Goal: Obtain resource: Obtain resource

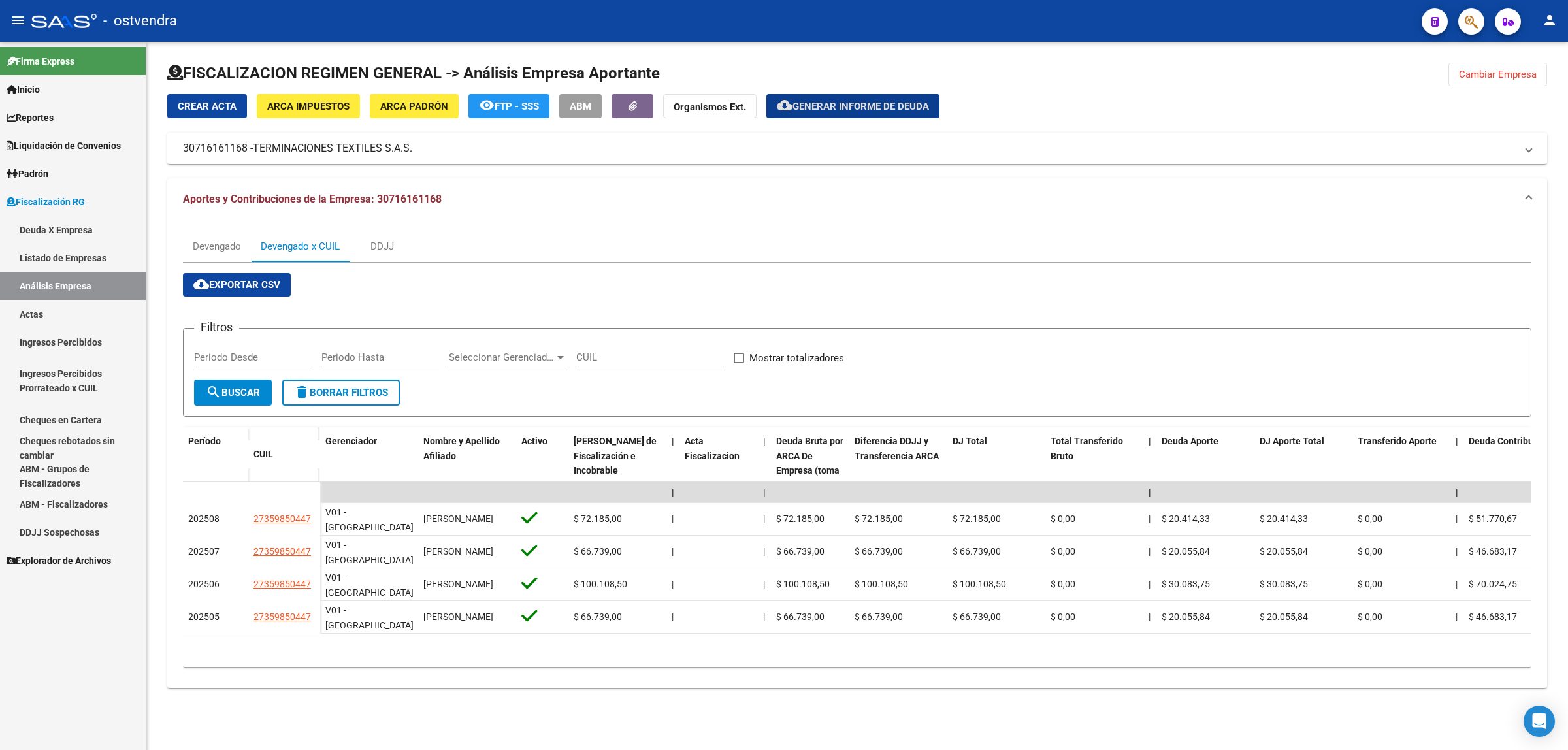
click at [1488, 73] on span "Cambiar Empresa" at bounding box center [1497, 75] width 78 height 12
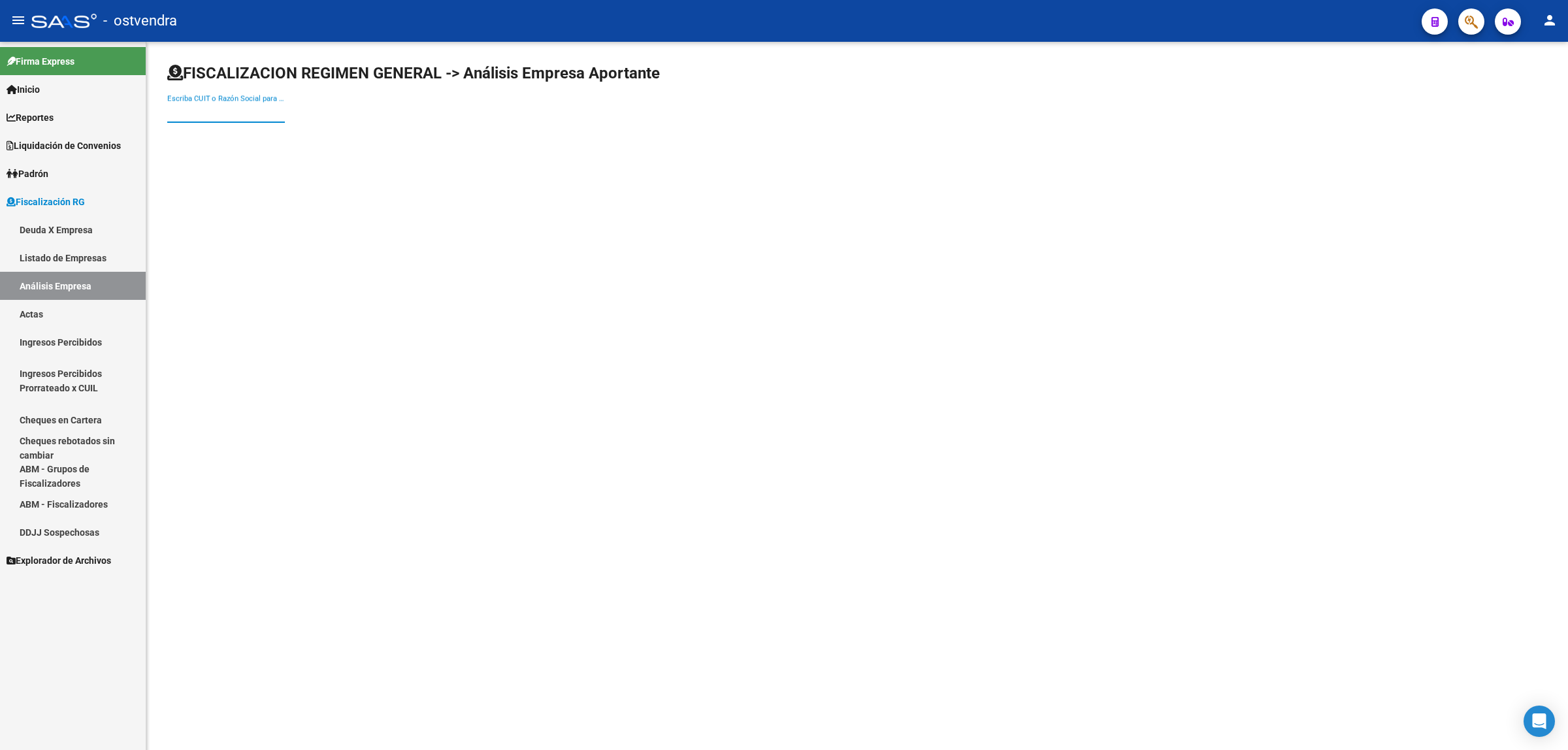
click at [245, 112] on input "Escriba CUIT o Razón Social para buscar" at bounding box center [226, 112] width 118 height 12
paste input "30715961322"
type input "30715961322"
click at [311, 141] on span "AVES DEL TIGRE S.A." at bounding box center [363, 137] width 371 height 31
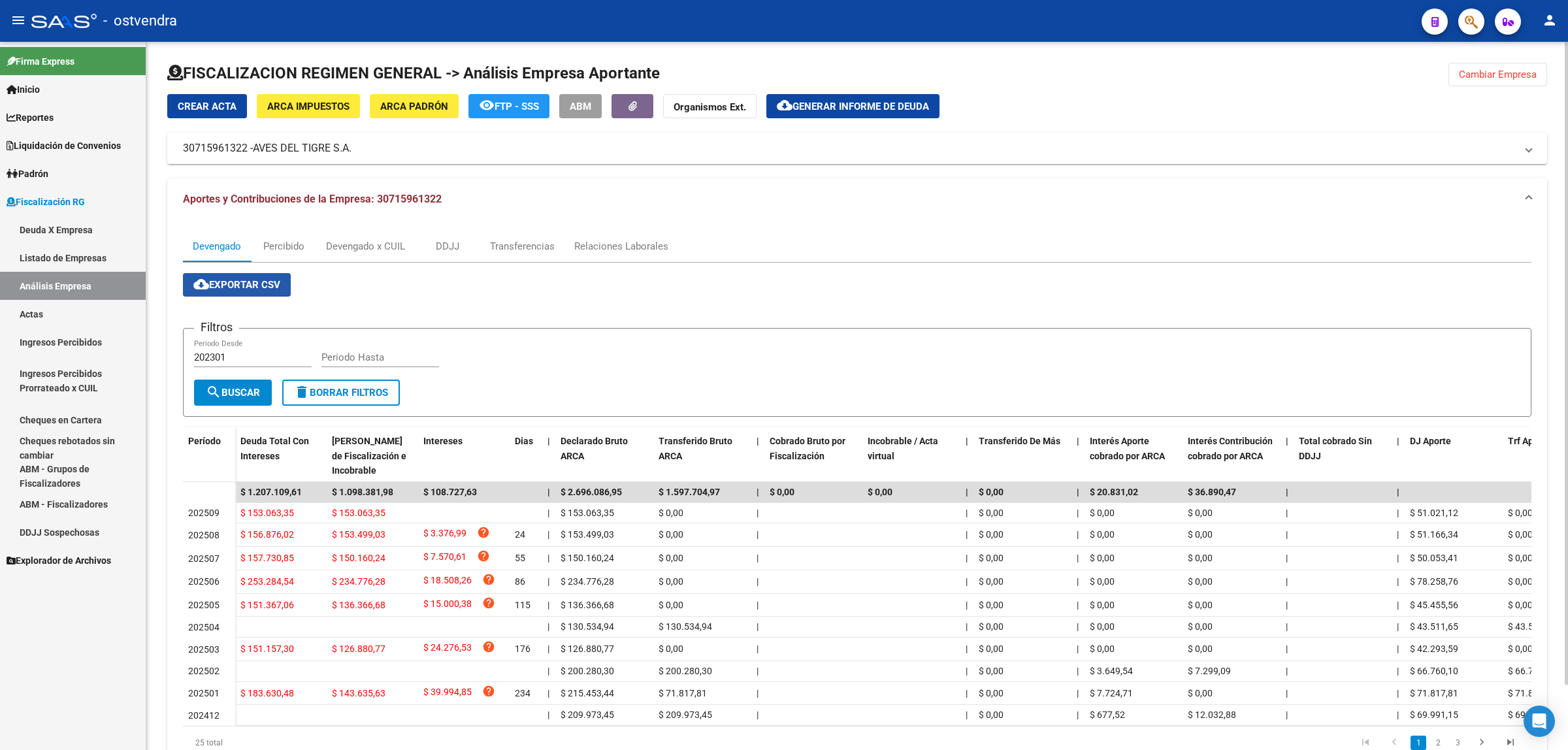
click at [236, 282] on span "cloud_download Exportar CSV" at bounding box center [237, 284] width 87 height 12
click at [369, 242] on div "Devengado x CUIL" at bounding box center [365, 247] width 79 height 14
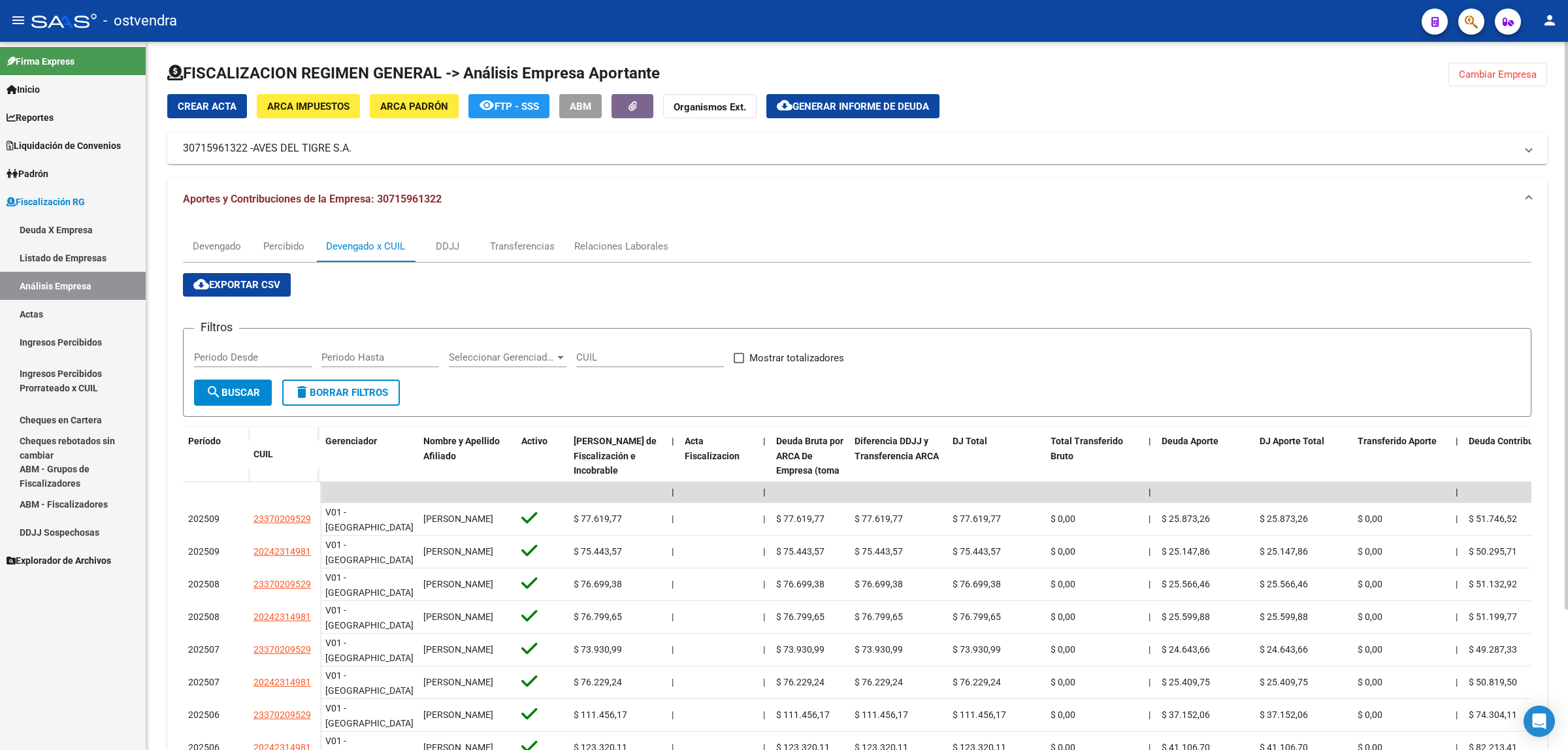
click at [256, 294] on button "cloud_download Exportar CSV" at bounding box center [237, 285] width 108 height 24
click at [862, 105] on span "Generar informe de deuda" at bounding box center [861, 107] width 137 height 12
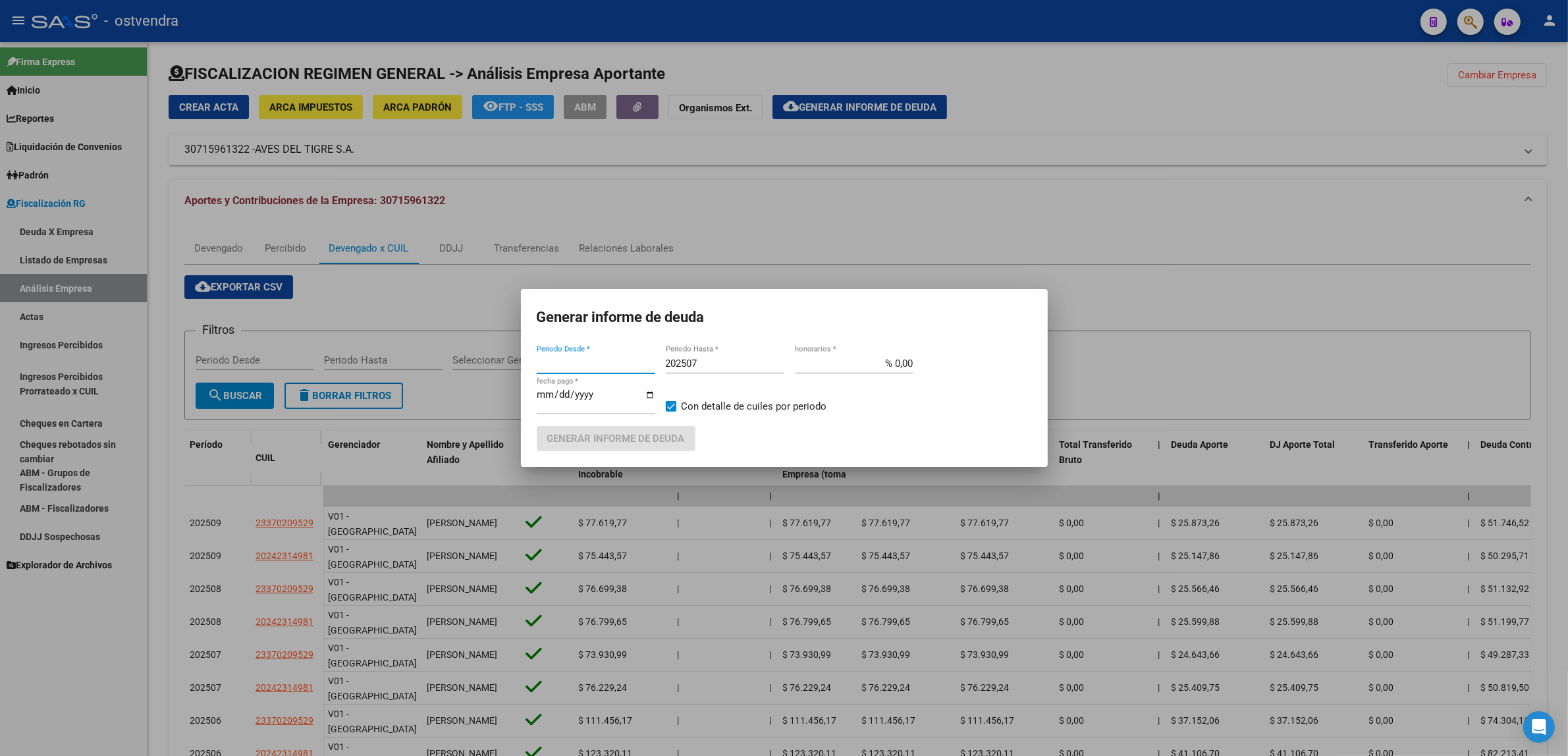
type input "202301"
click at [729, 353] on div "202507 Periodo Hasta *" at bounding box center [725, 363] width 119 height 20
click at [735, 368] on input "202507" at bounding box center [725, 363] width 119 height 12
type input "202509"
type input "[DATE]"
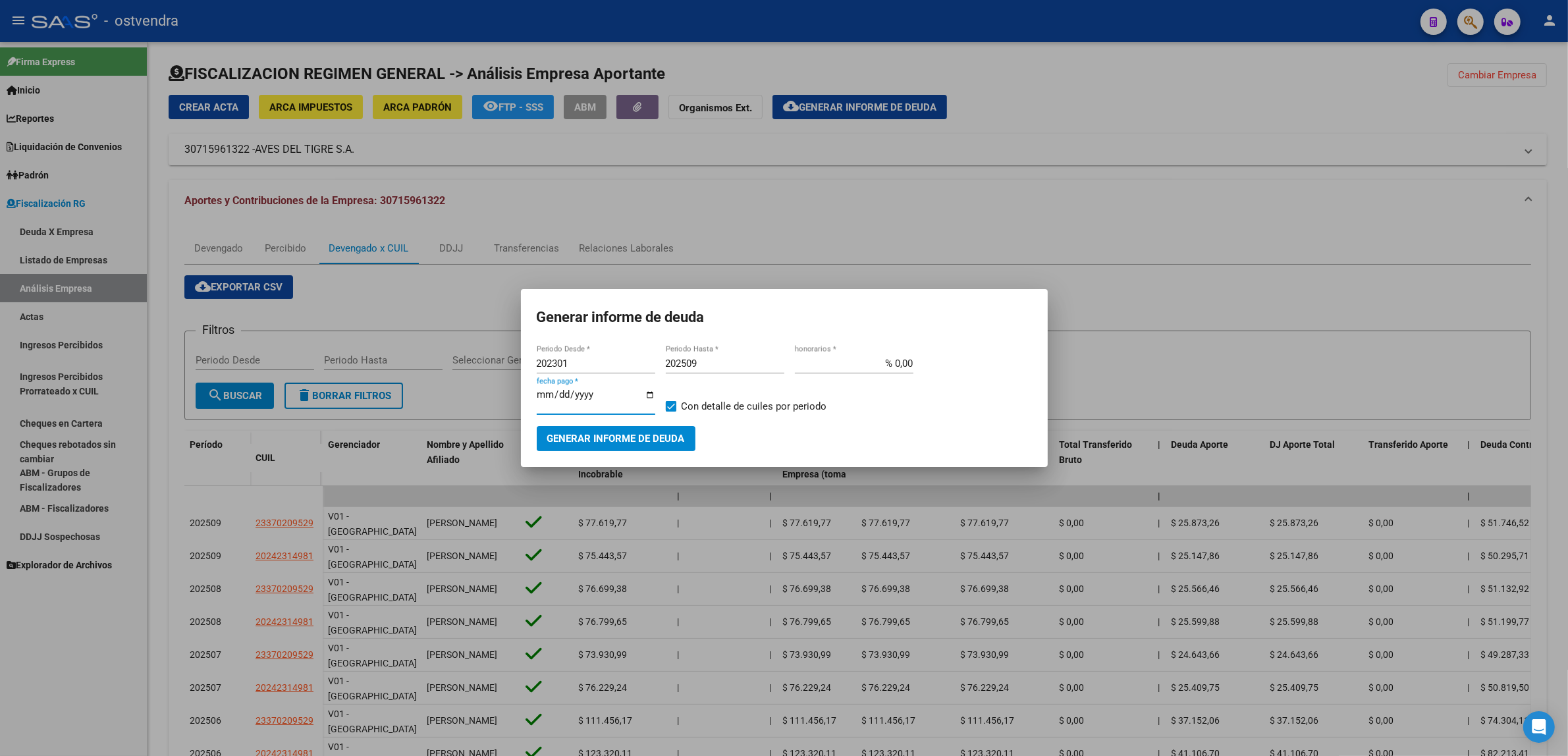
click at [670, 433] on span "Generar informe de deuda" at bounding box center [616, 439] width 138 height 12
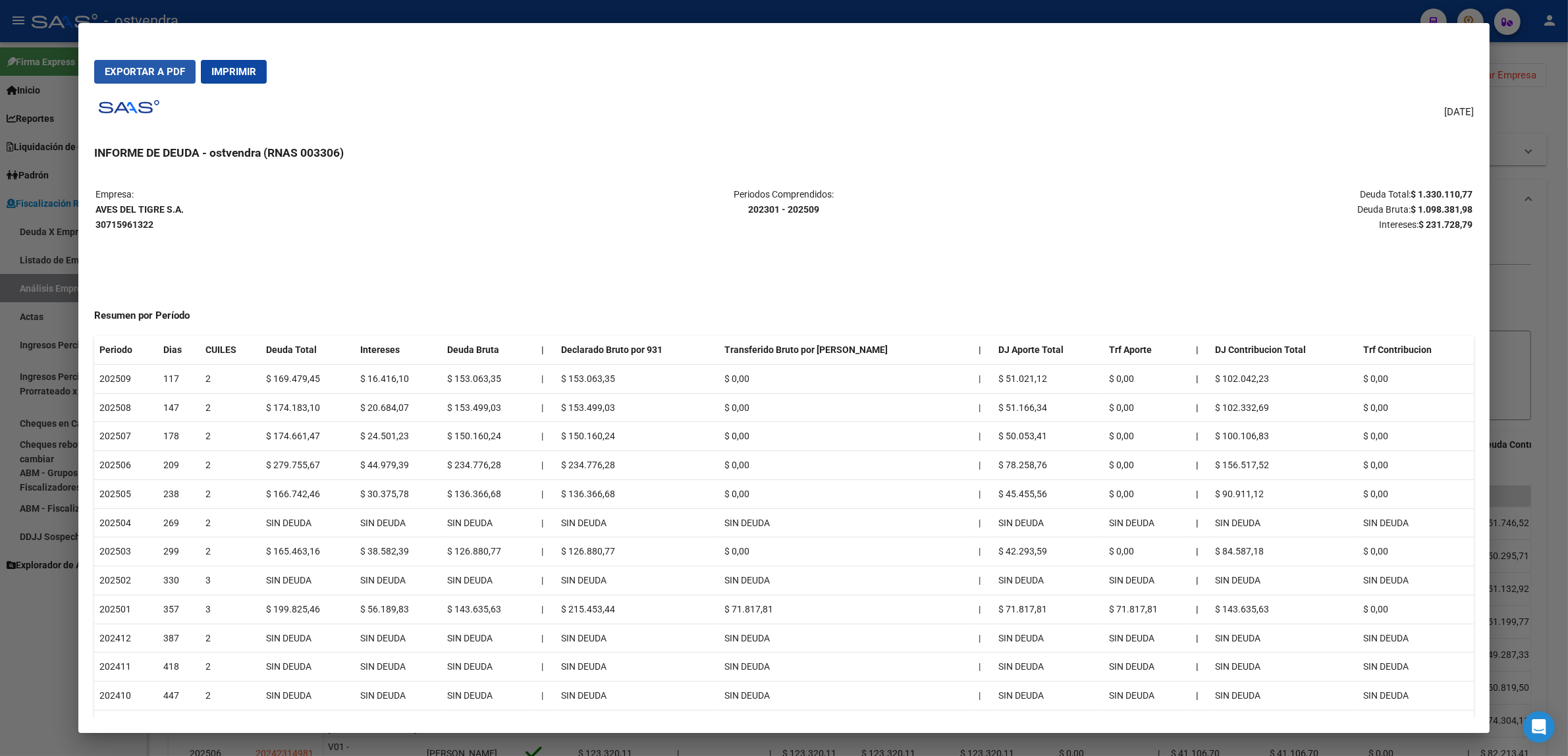
click at [153, 79] on button "Exportar a PDF" at bounding box center [145, 72] width 102 height 24
